Goal: Task Accomplishment & Management: Use online tool/utility

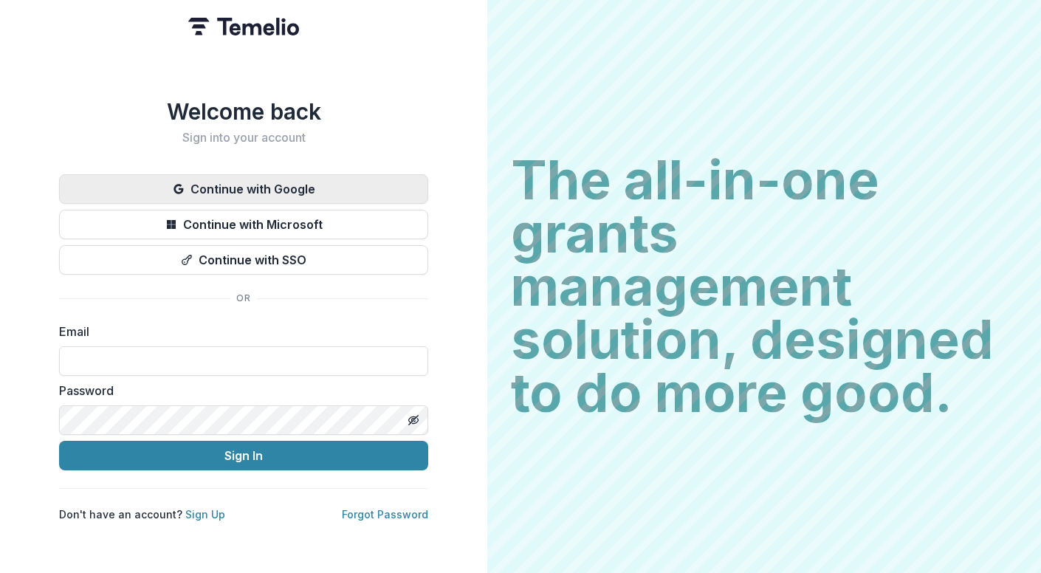
click at [324, 179] on button "Continue with Google" at bounding box center [243, 189] width 369 height 30
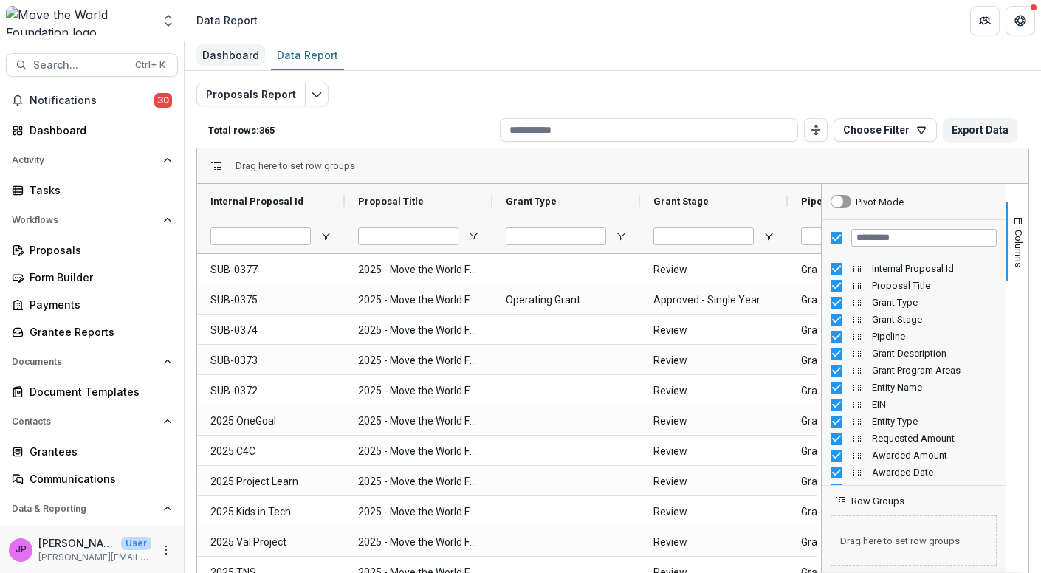
click at [219, 53] on div "Dashboard" at bounding box center [230, 54] width 69 height 21
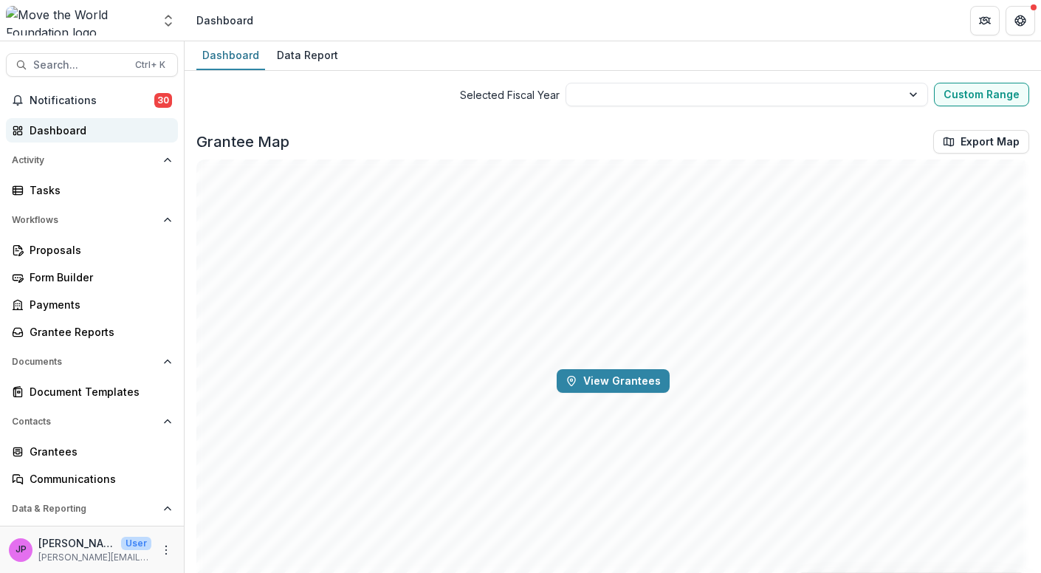
click at [88, 124] on div "Dashboard" at bounding box center [98, 131] width 137 height 16
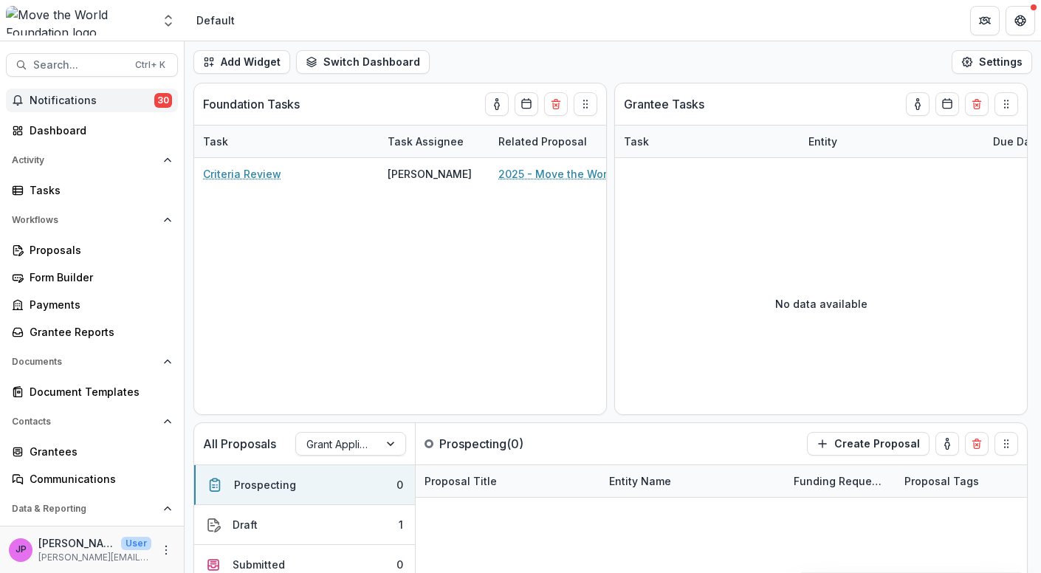
click at [90, 97] on span "Notifications" at bounding box center [92, 101] width 125 height 13
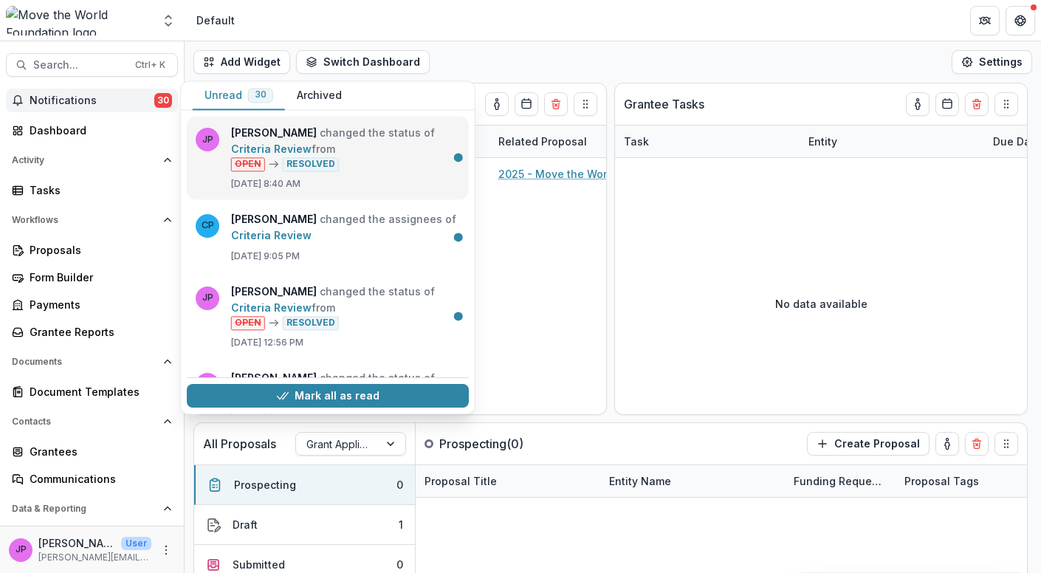
click at [312, 143] on link "Criteria Review" at bounding box center [271, 149] width 81 height 13
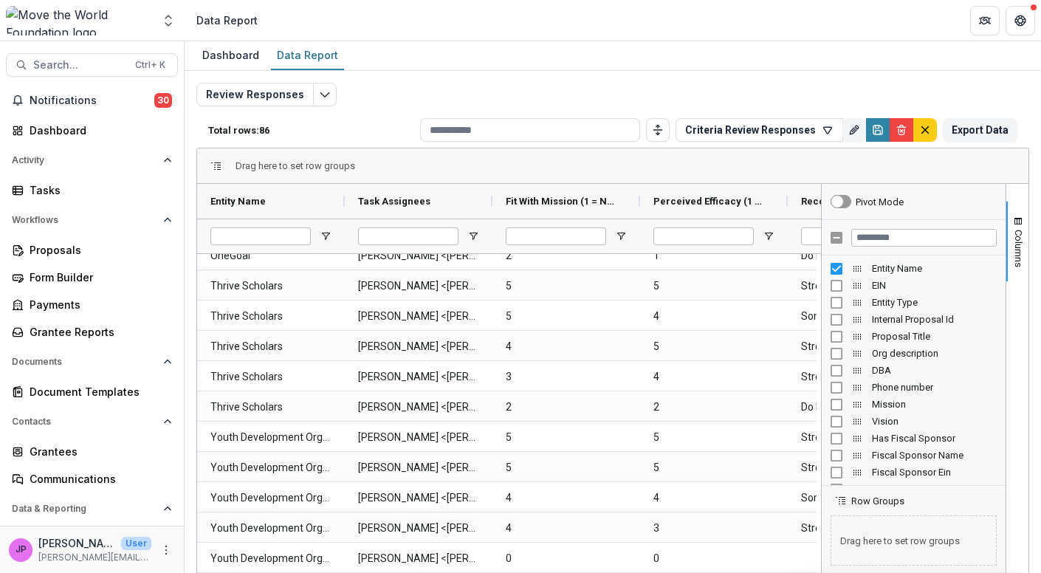
scroll to position [1099, 0]
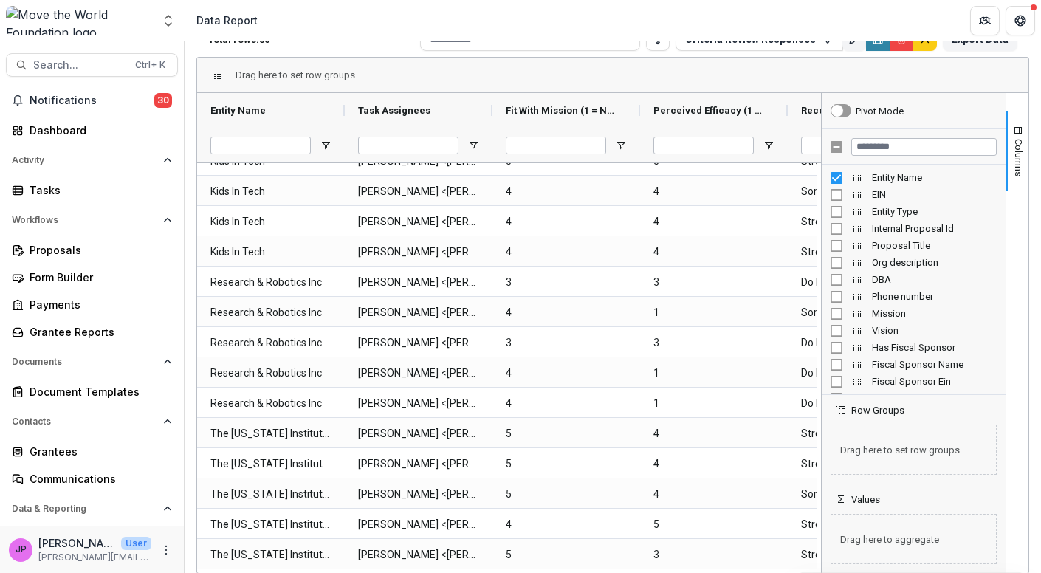
click at [694, 212] on \(RATING\)-924 "4" at bounding box center [714, 222] width 121 height 30
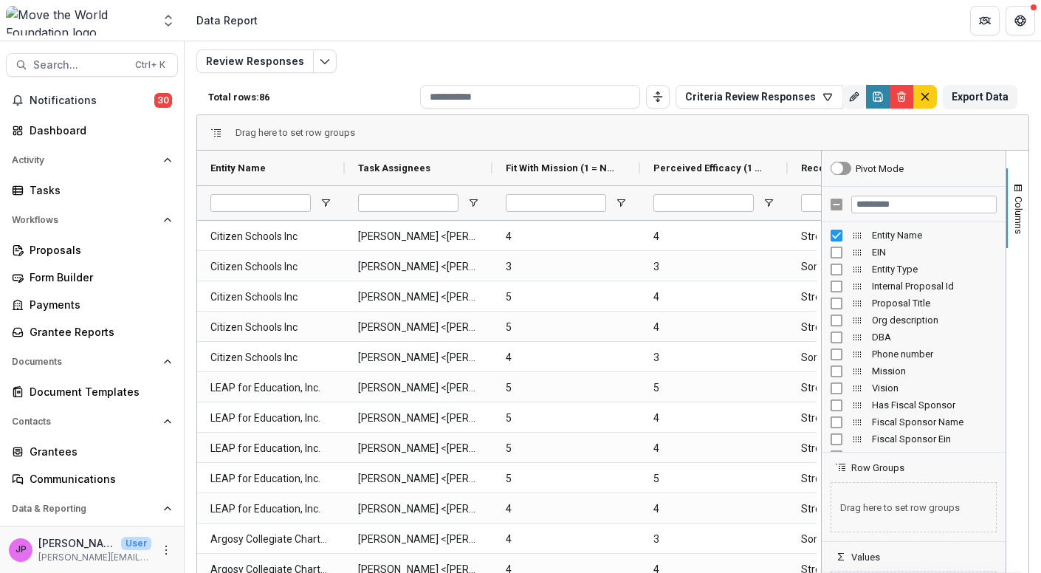
scroll to position [0, 0]
